Goal: Use online tool/utility: Use online tool/utility

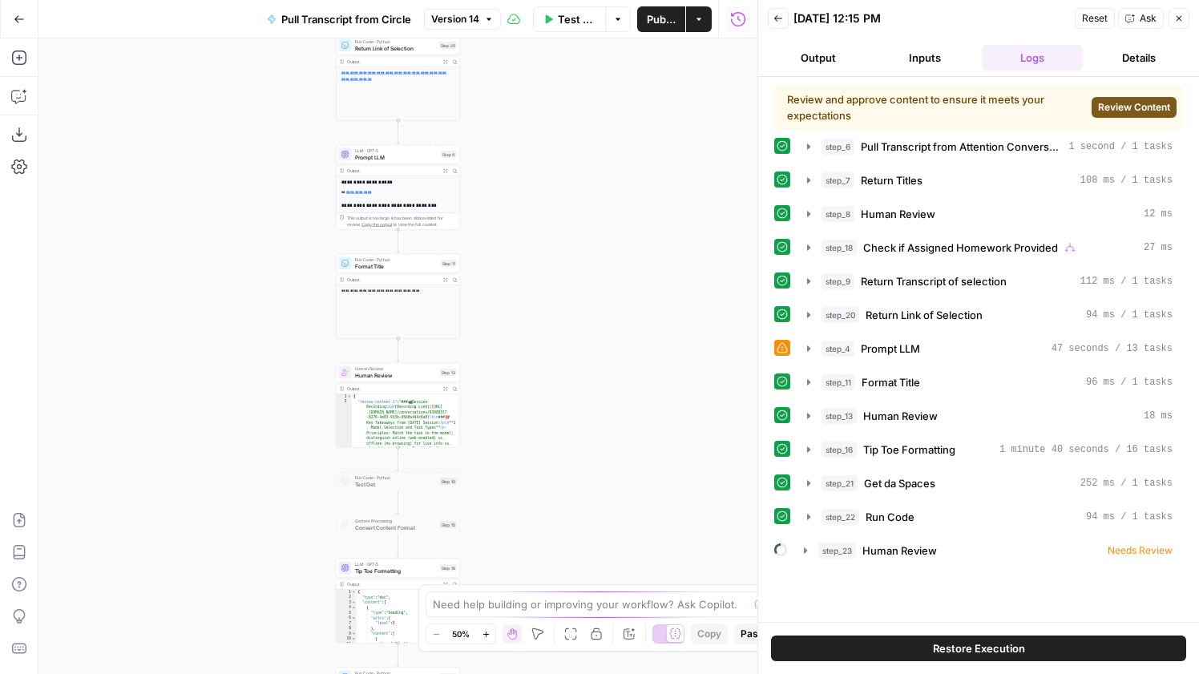
click at [1181, 23] on button "Close" at bounding box center [1179, 18] width 21 height 21
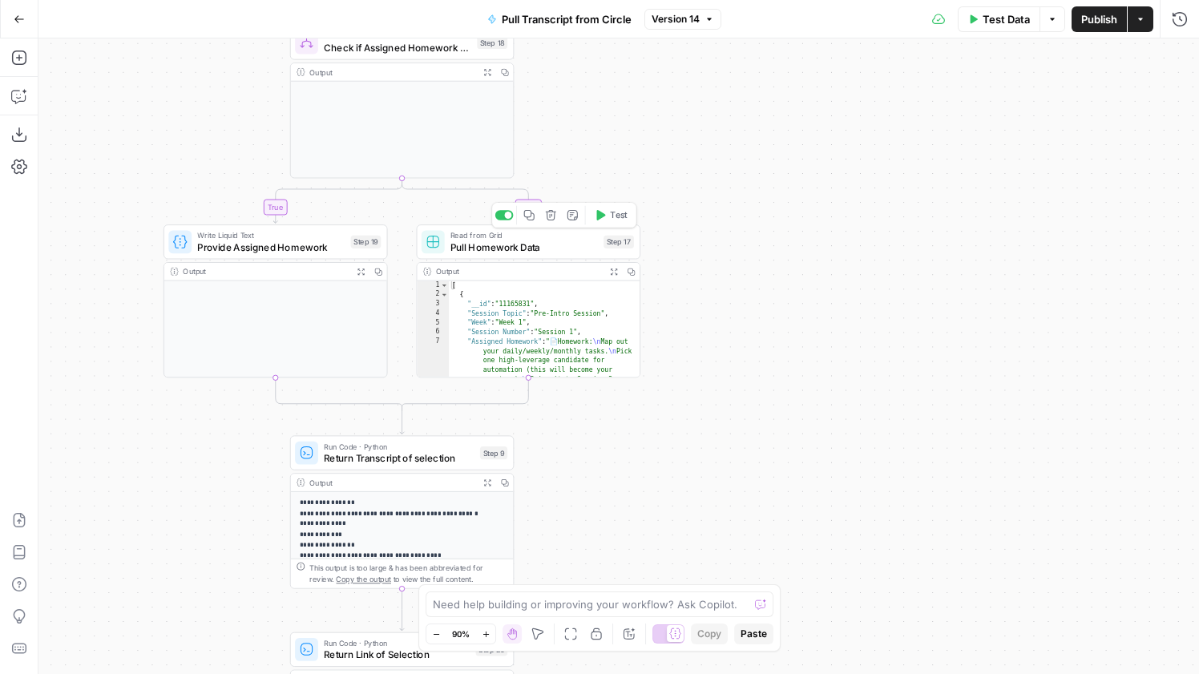
click at [558, 249] on span "Pull Homework Data" at bounding box center [525, 247] width 148 height 14
type input "Cohort_5_export.csv"
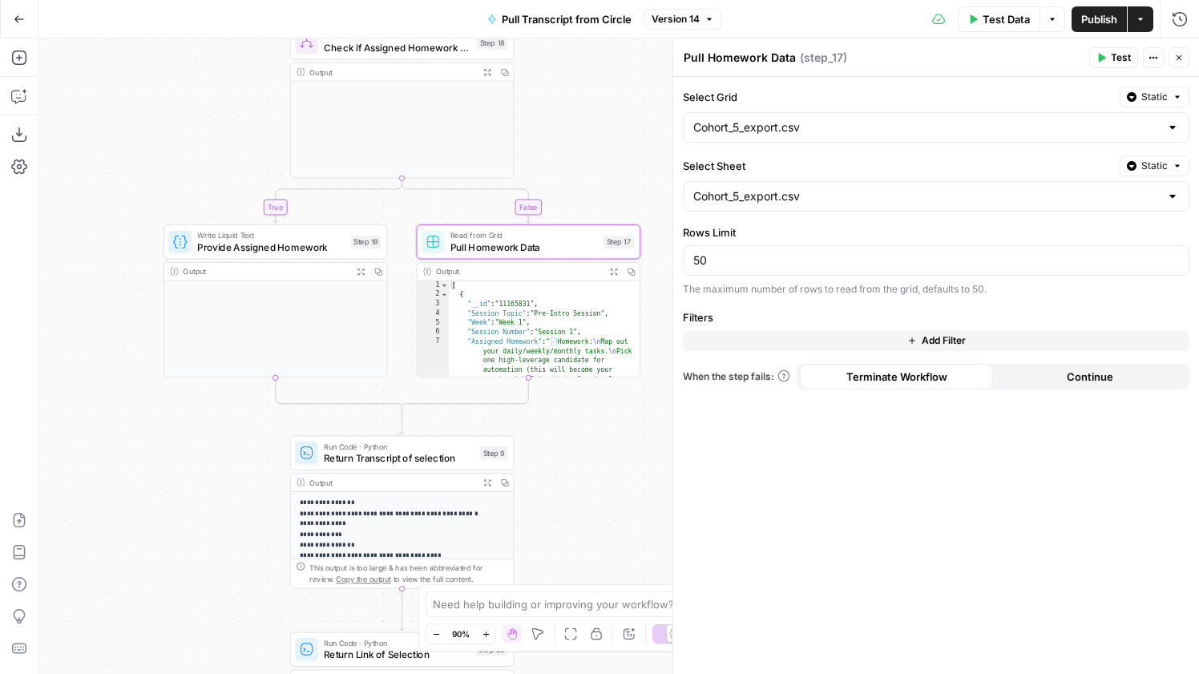
click at [1173, 53] on button "Close" at bounding box center [1179, 57] width 21 height 21
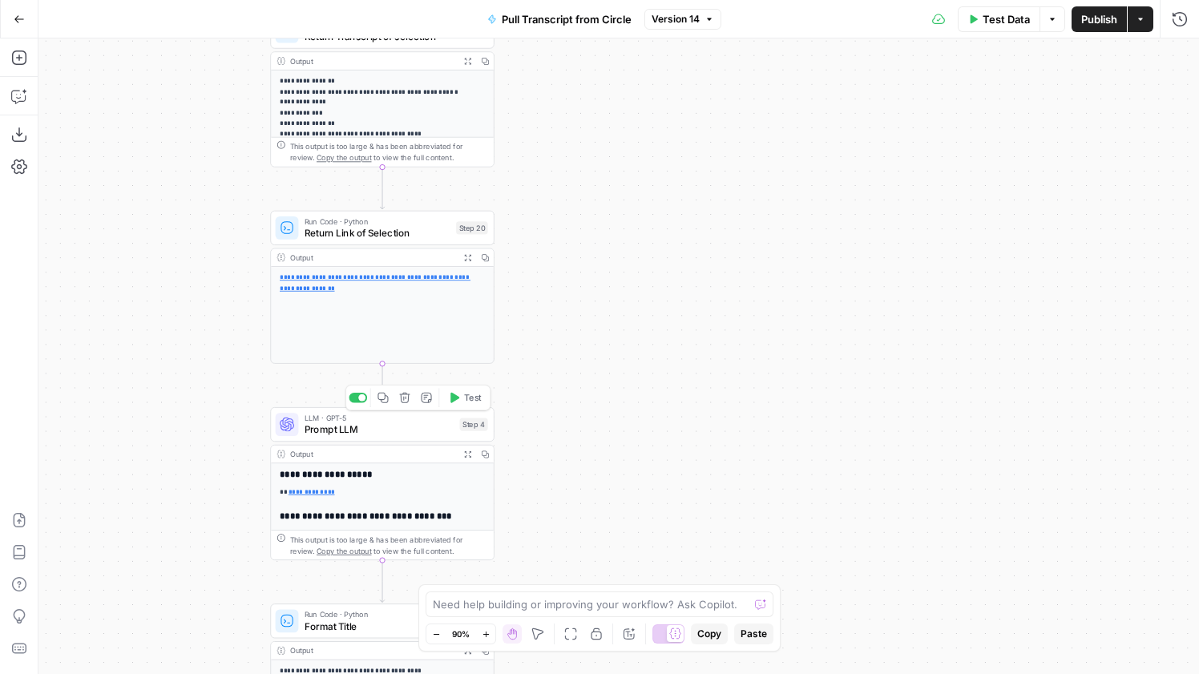
click at [412, 435] on span "Prompt LLM" at bounding box center [380, 430] width 150 height 14
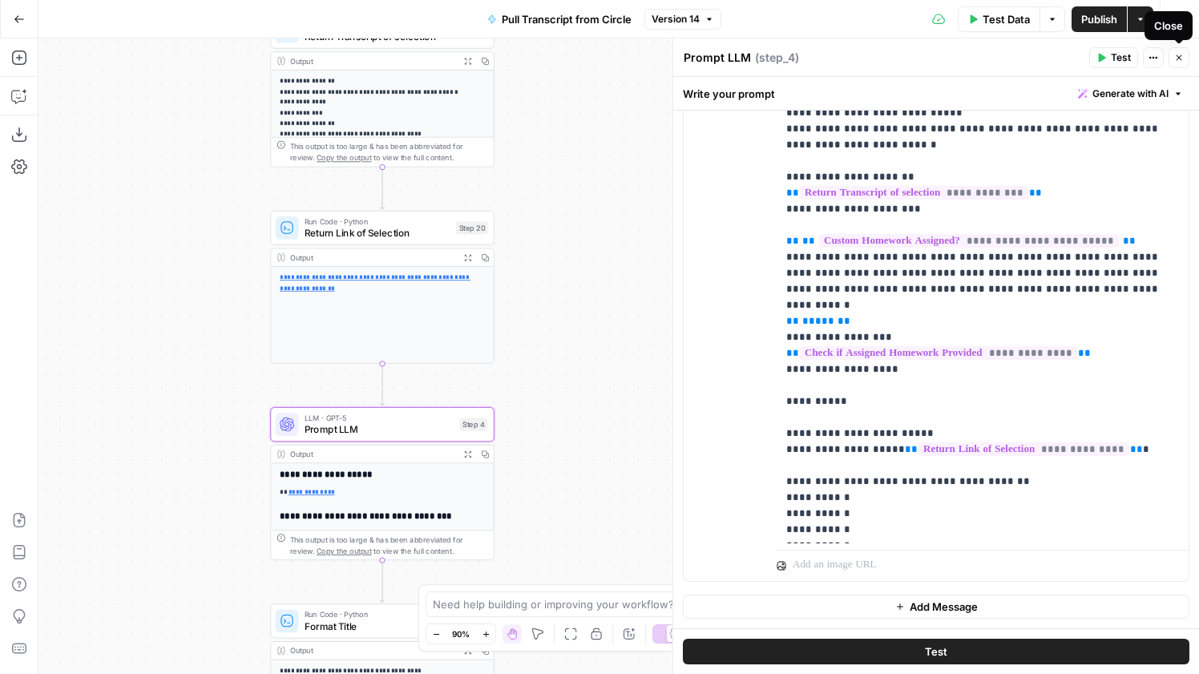
click at [1179, 51] on button "Close" at bounding box center [1179, 57] width 21 height 21
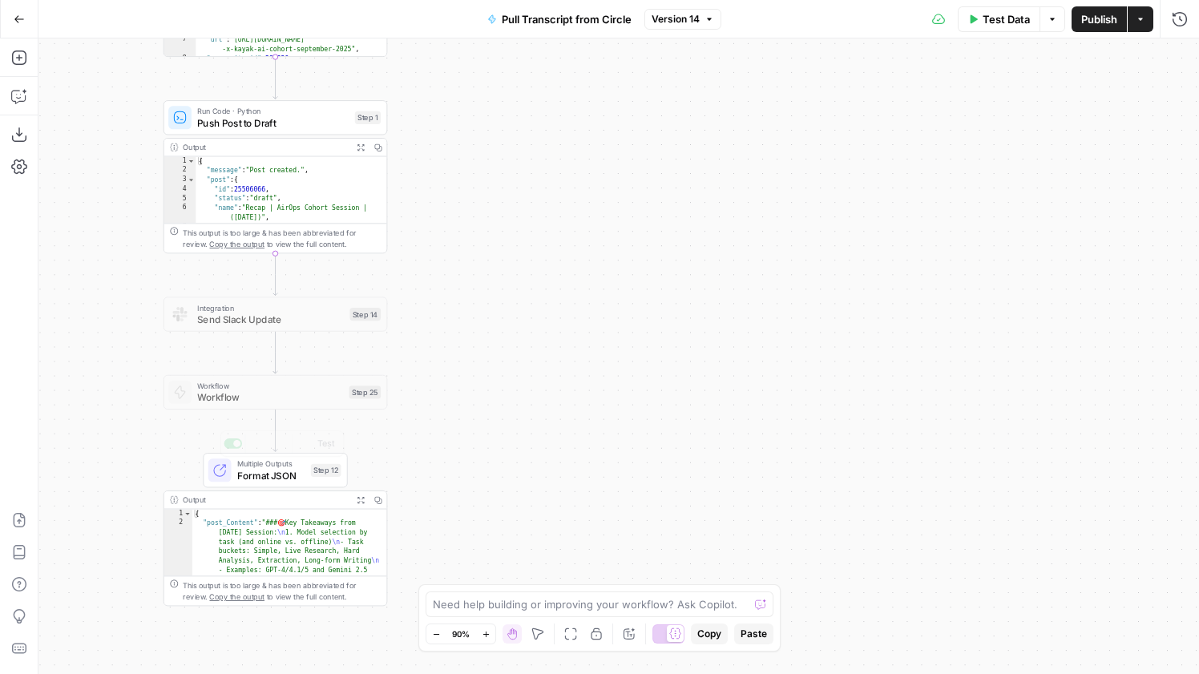
click at [289, 390] on span "Workflow" at bounding box center [270, 397] width 146 height 14
click at [290, 396] on span "Workflow" at bounding box center [270, 397] width 146 height 14
click at [257, 364] on div at bounding box center [251, 366] width 18 height 10
click at [265, 398] on span "Workflow" at bounding box center [270, 397] width 146 height 14
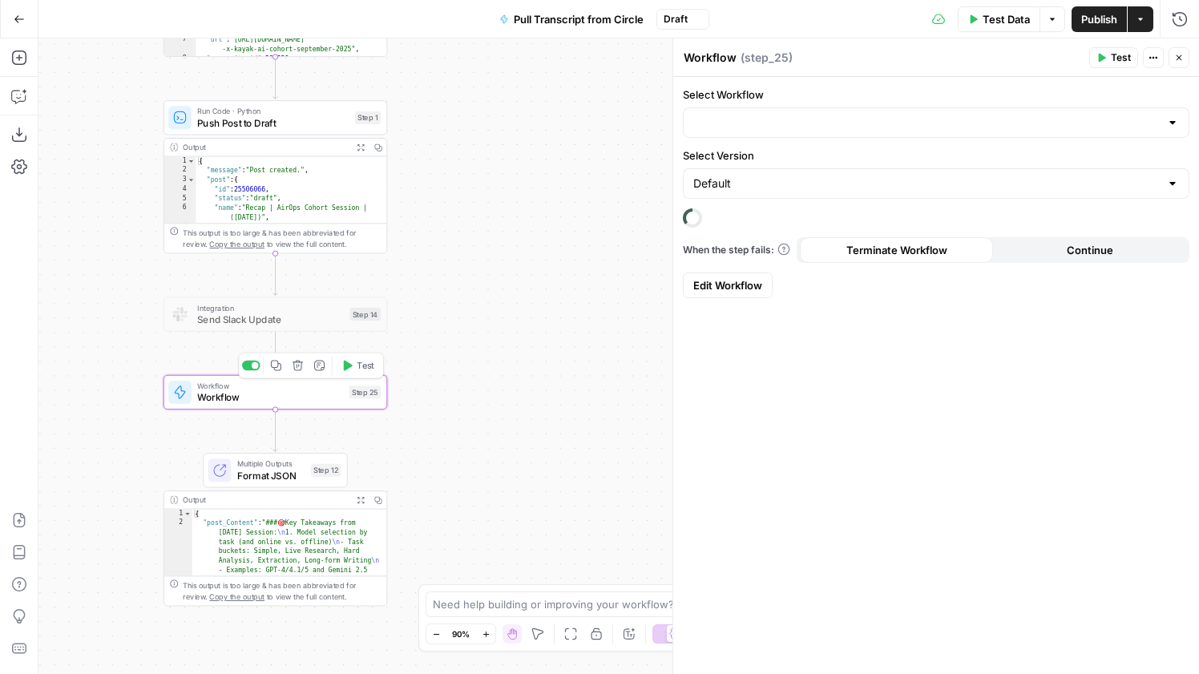
type input "Make Wins/Insights Post"
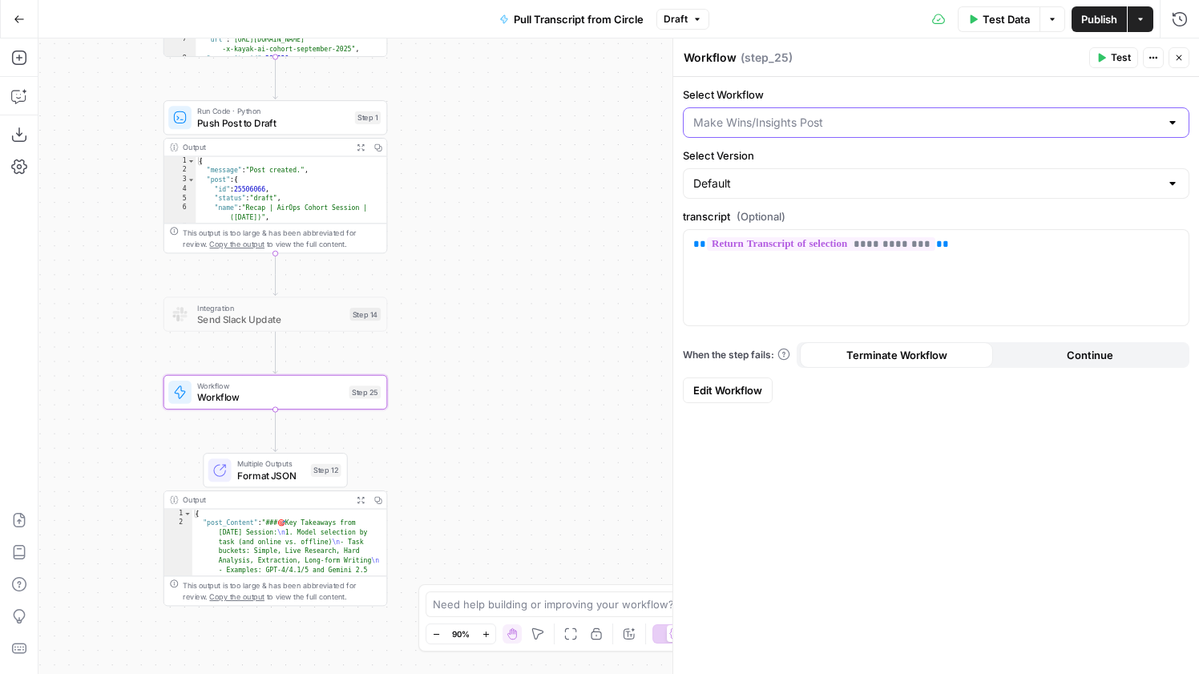
click at [821, 124] on input "Select Workflow" at bounding box center [926, 123] width 467 height 16
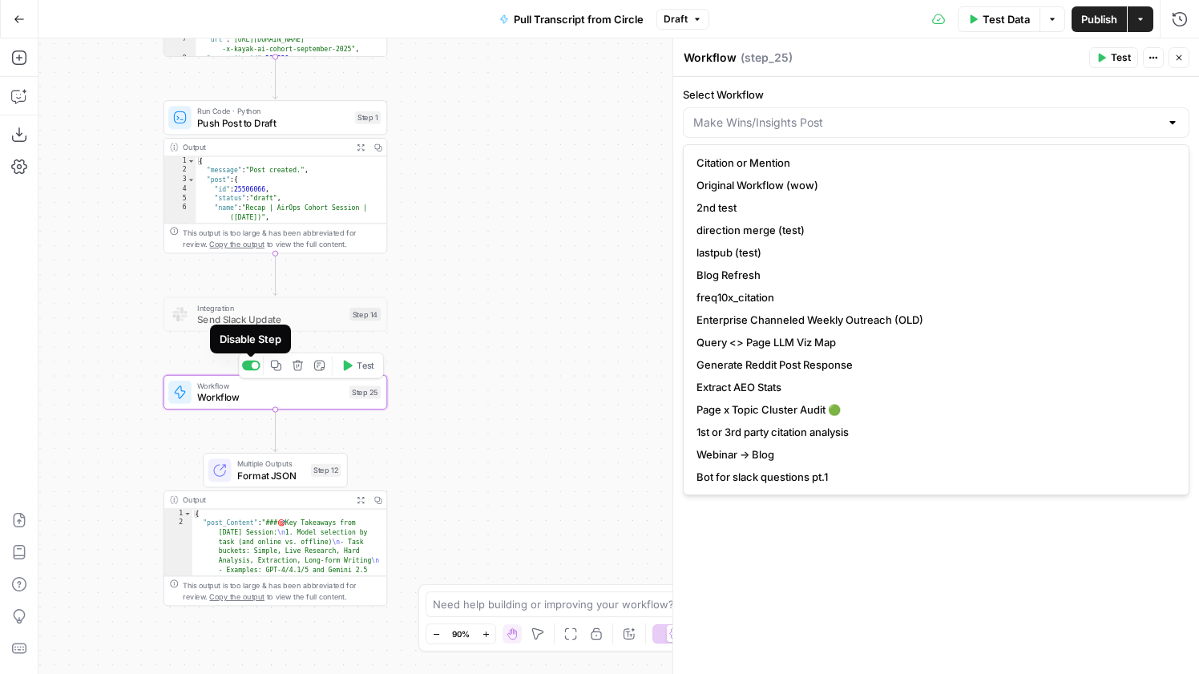
type input "Make Wins/Insights Post"
click at [252, 366] on div at bounding box center [255, 365] width 7 height 7
